Goal: Task Accomplishment & Management: Use online tool/utility

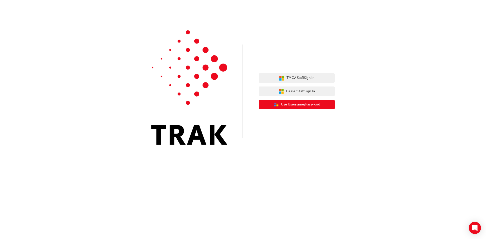
click at [287, 107] on button "User Authentication Icon - Blue Person, Gold Lock Use Username/Password" at bounding box center [296, 105] width 76 height 10
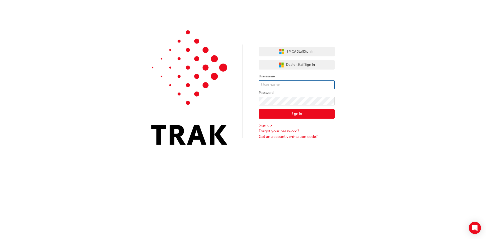
click at [285, 82] on input "text" at bounding box center [296, 84] width 76 height 9
type input "kodie.dodsonHerron"
click at [312, 112] on button "Sign In" at bounding box center [296, 114] width 76 height 10
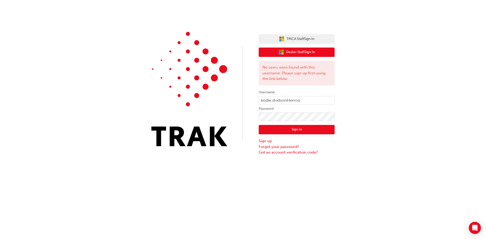
click at [307, 52] on span "Dealer Staff Sign In" at bounding box center [300, 52] width 29 height 6
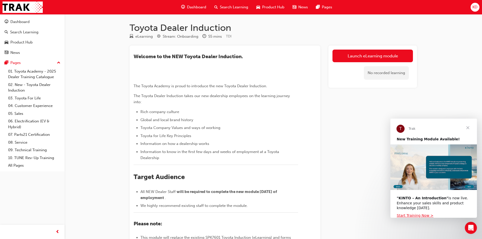
click at [468, 127] on span "Close" at bounding box center [468, 128] width 18 height 18
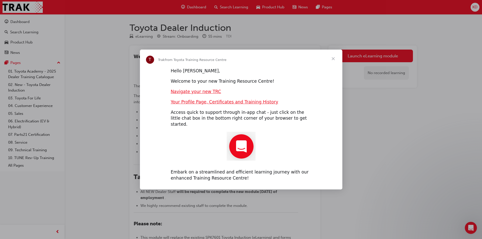
click at [333, 60] on span "Close" at bounding box center [333, 59] width 18 height 18
